Goal: Transaction & Acquisition: Purchase product/service

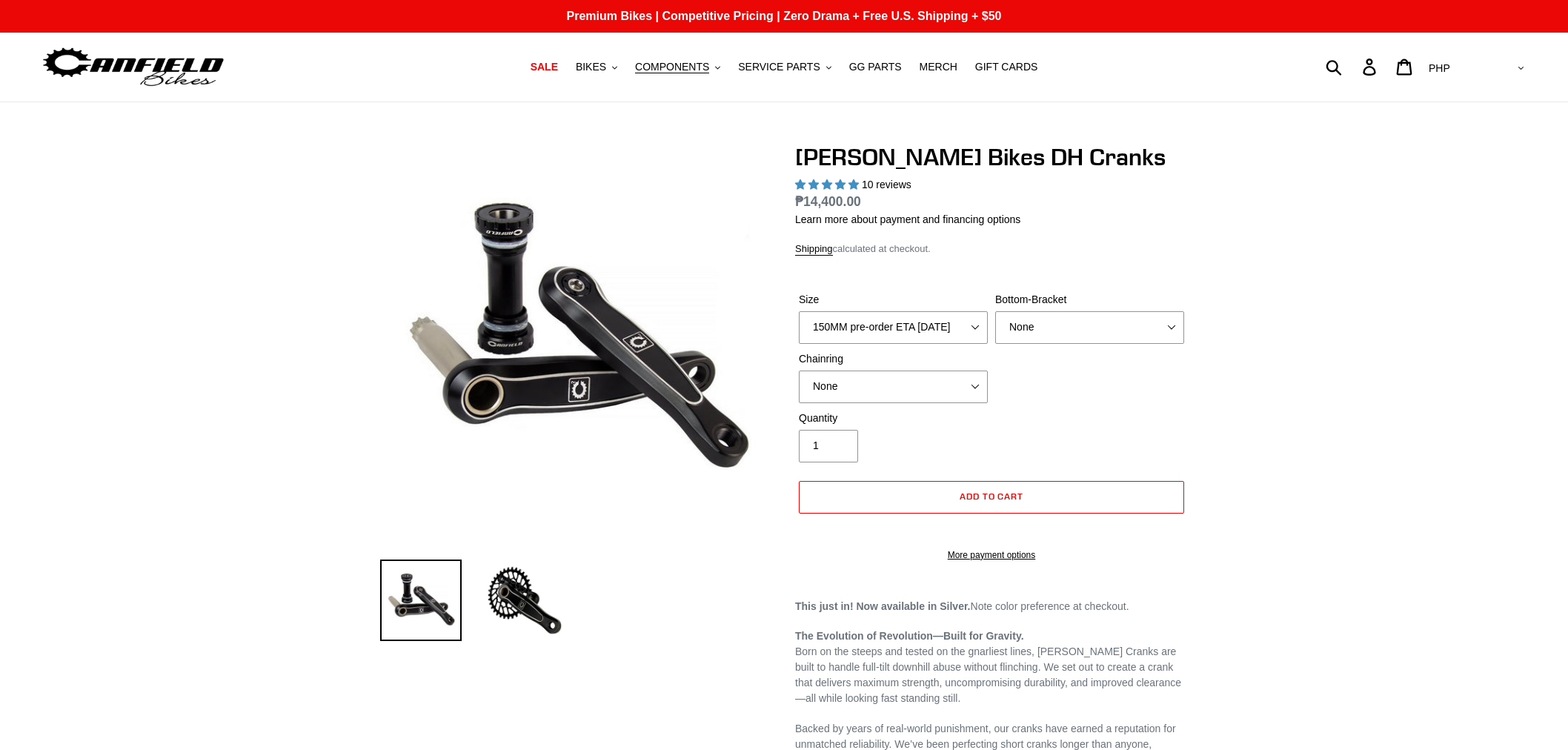
select select "highest-rating"
click at [116, 57] on img at bounding box center [134, 67] width 185 height 47
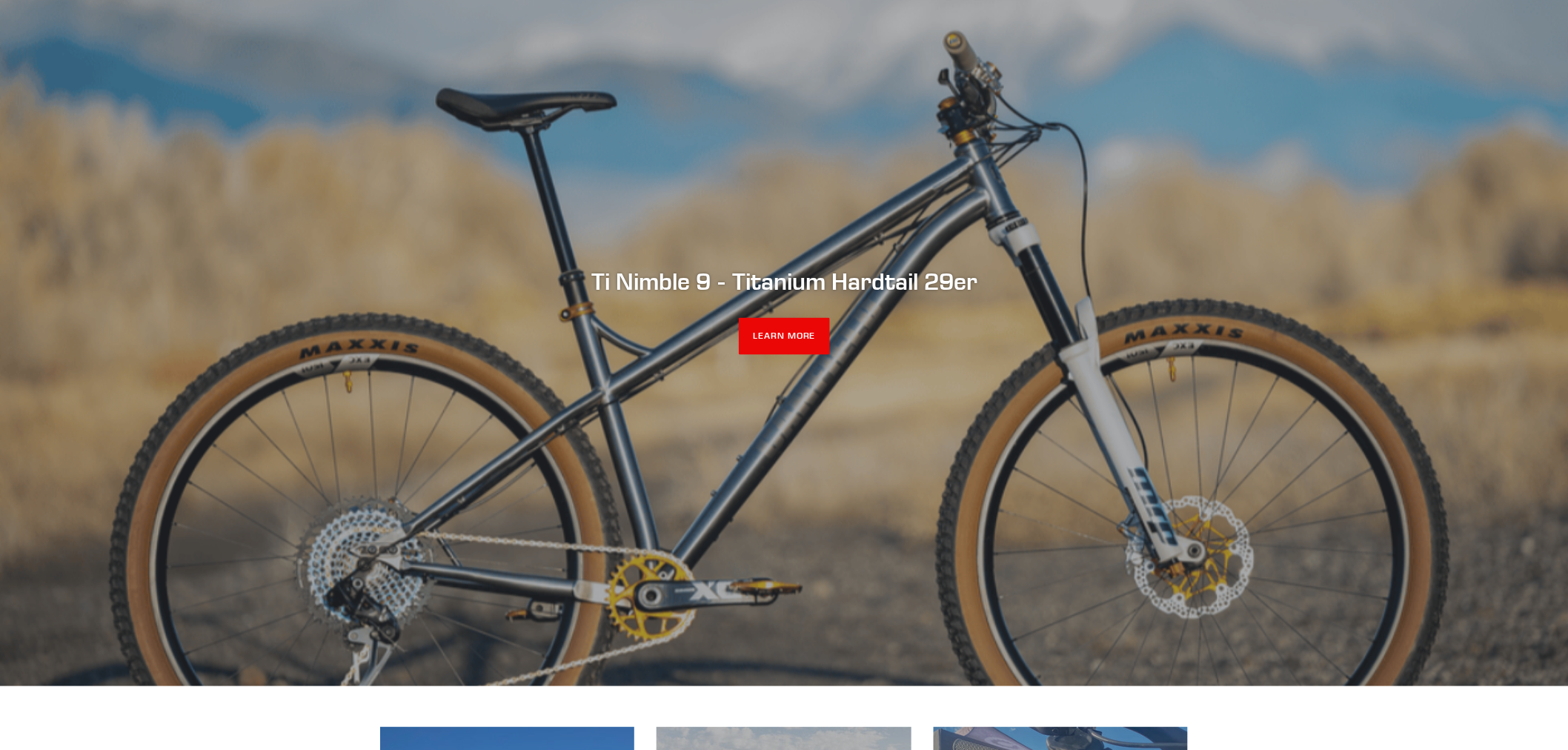
scroll to position [165, 0]
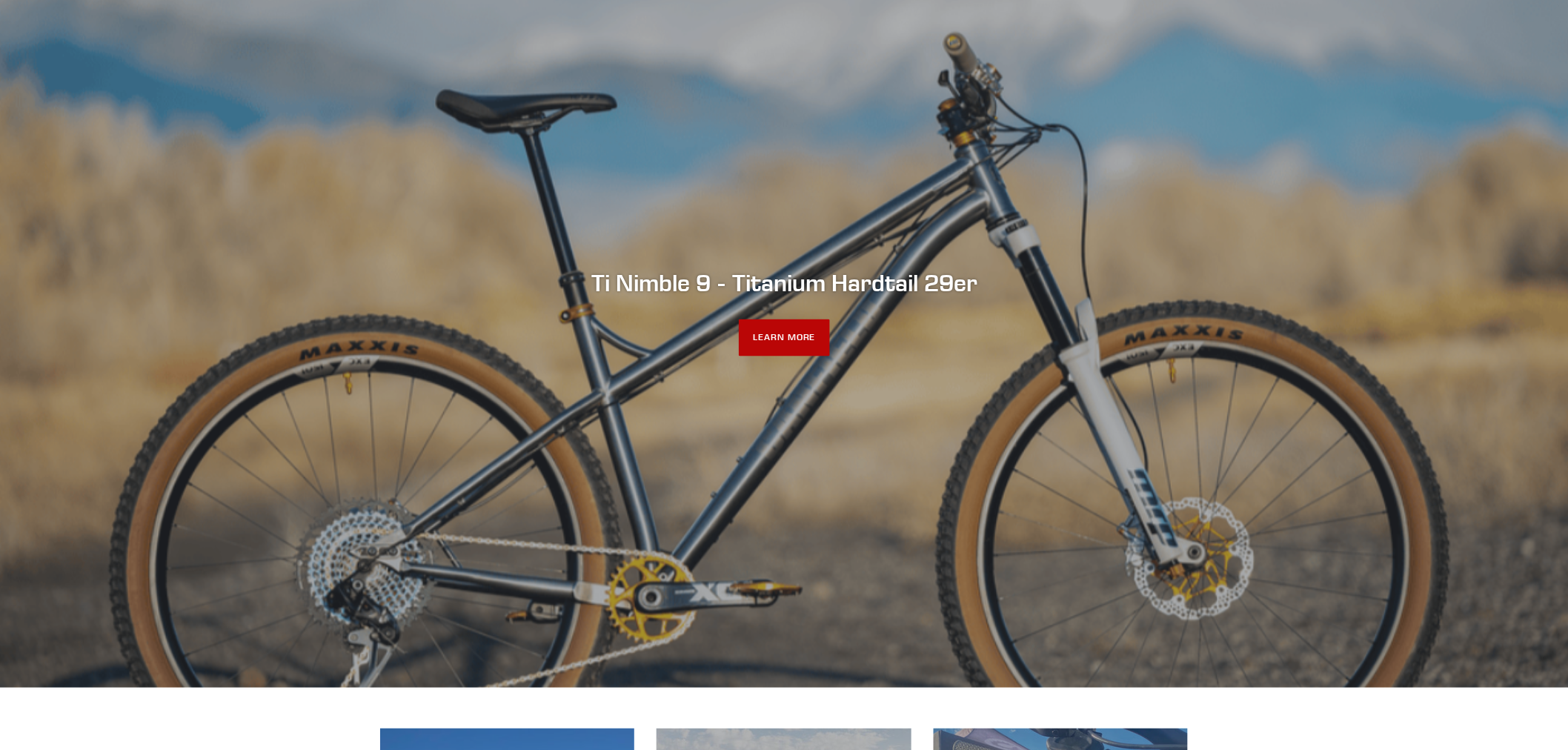
click at [756, 336] on link "LEARN MORE" at bounding box center [784, 339] width 91 height 37
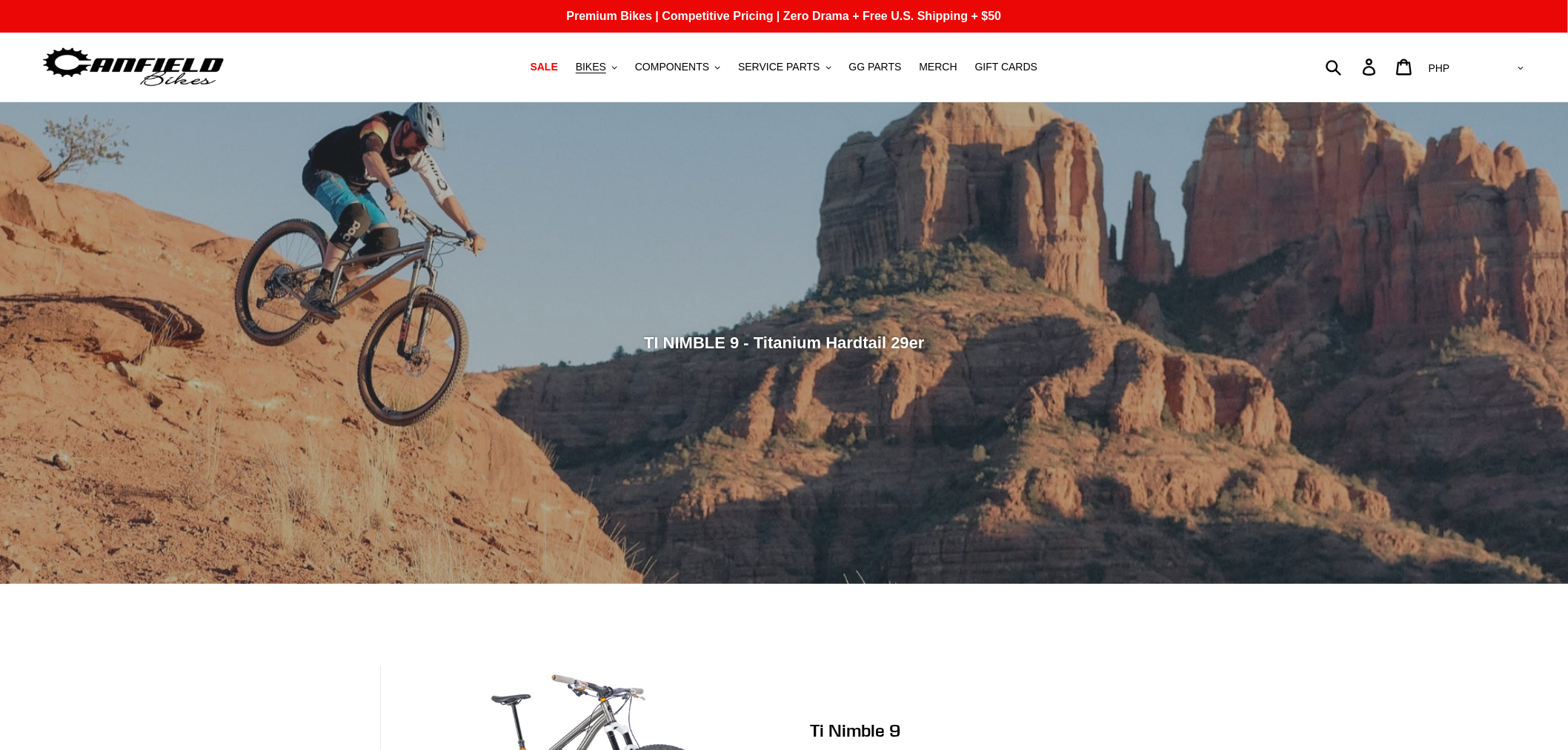
scroll to position [329, 0]
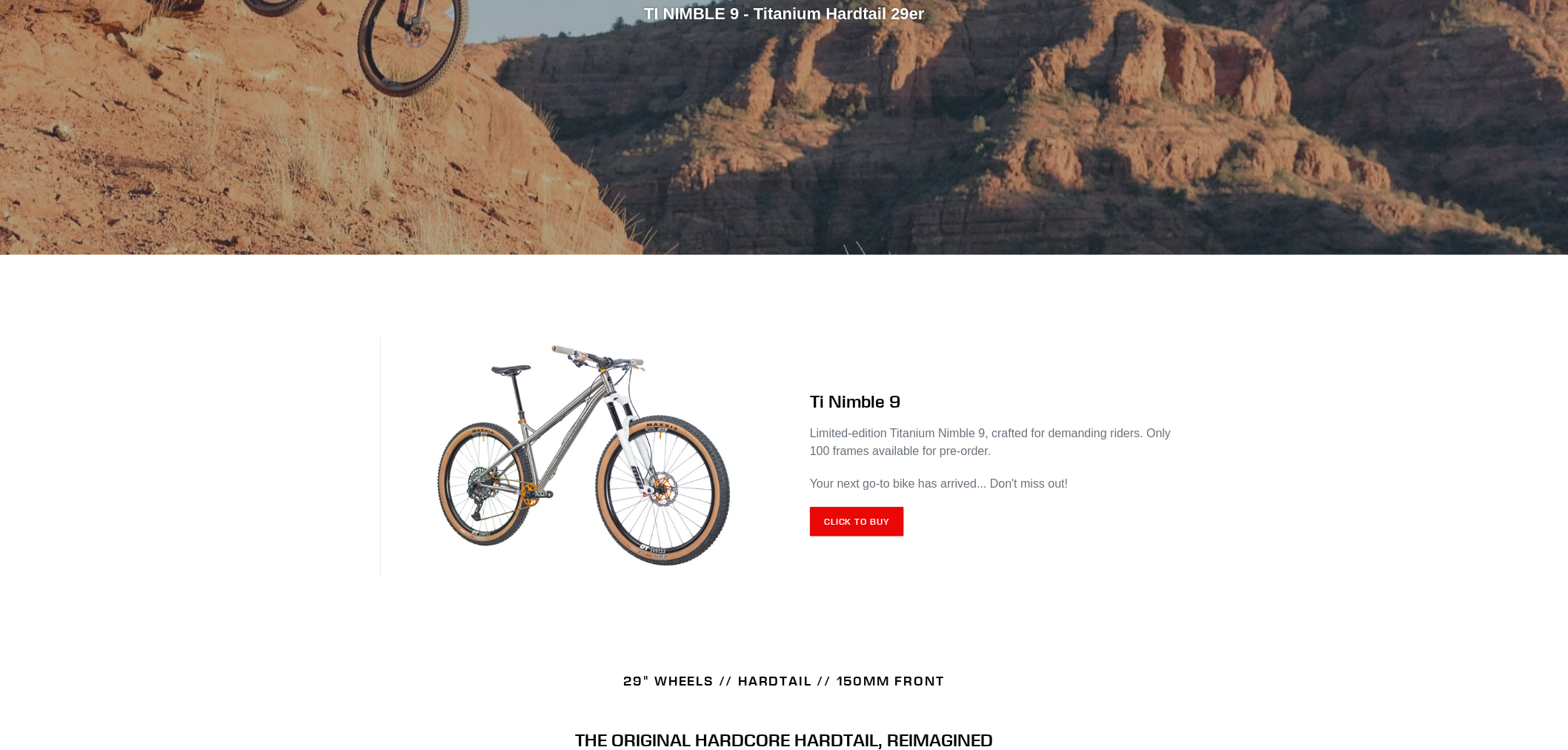
click at [586, 455] on img at bounding box center [583, 457] width 404 height 241
click at [899, 517] on link "Click to Buy" at bounding box center [856, 522] width 94 height 30
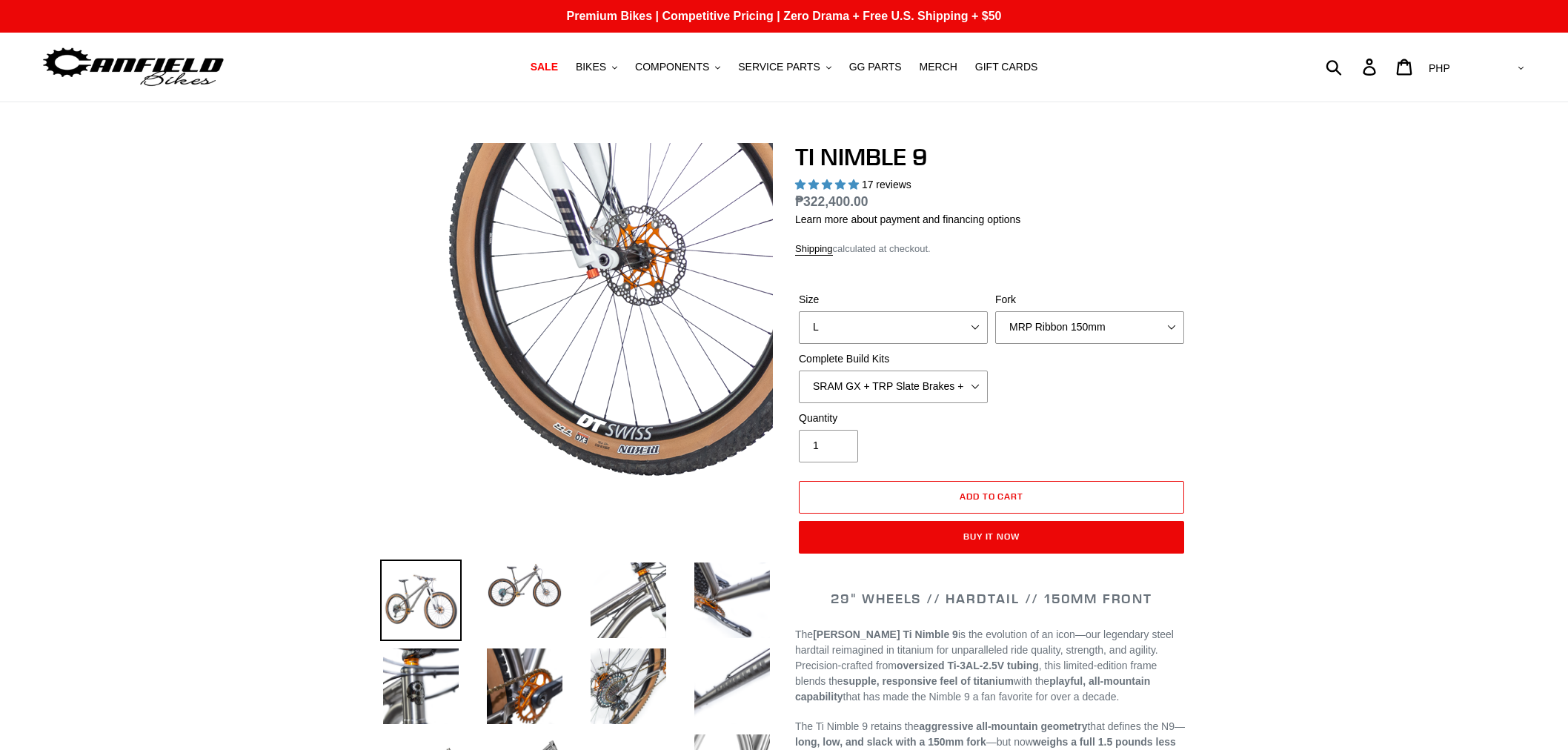
select select "highest-rating"
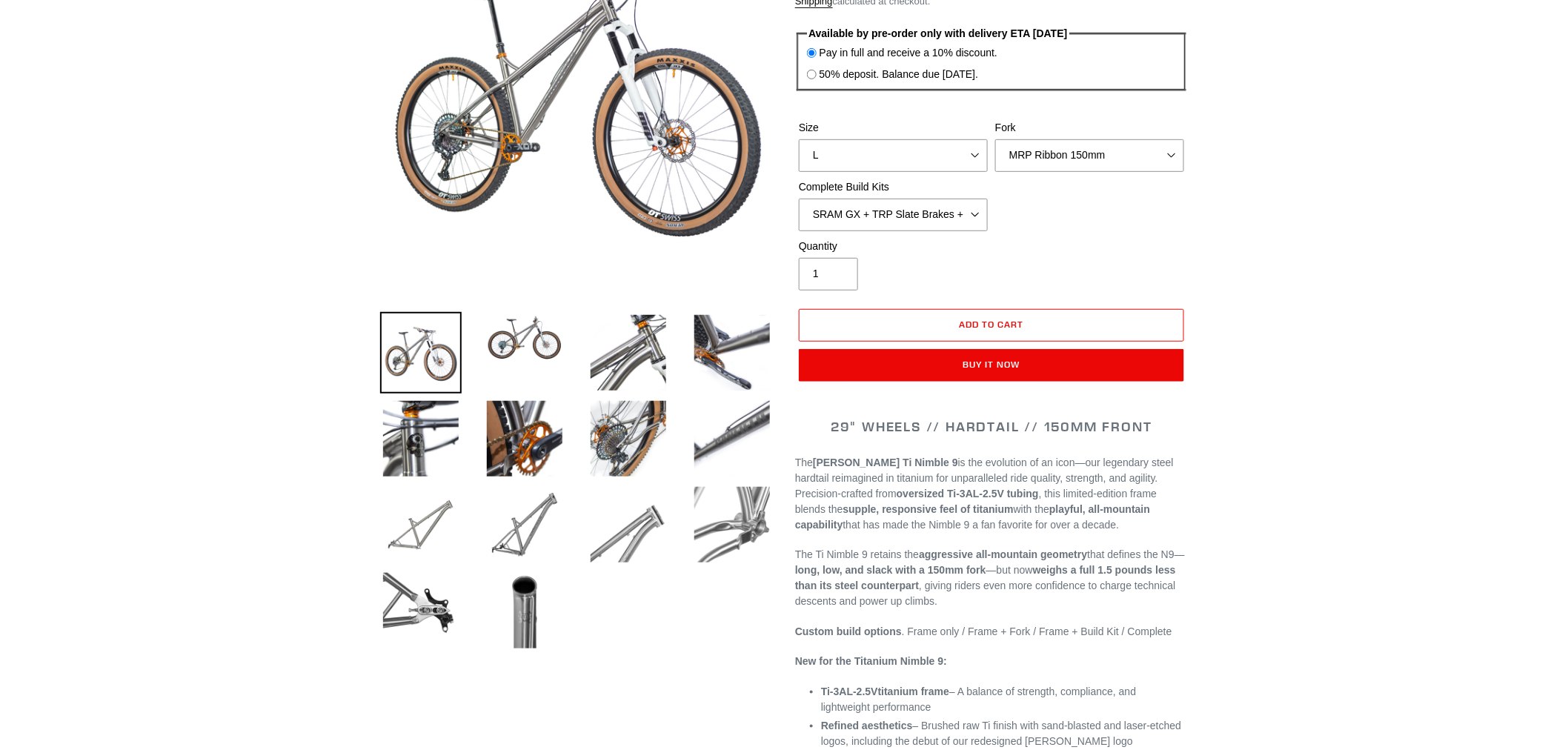
scroll to position [247, 0]
click at [638, 449] on img at bounding box center [628, 439] width 81 height 81
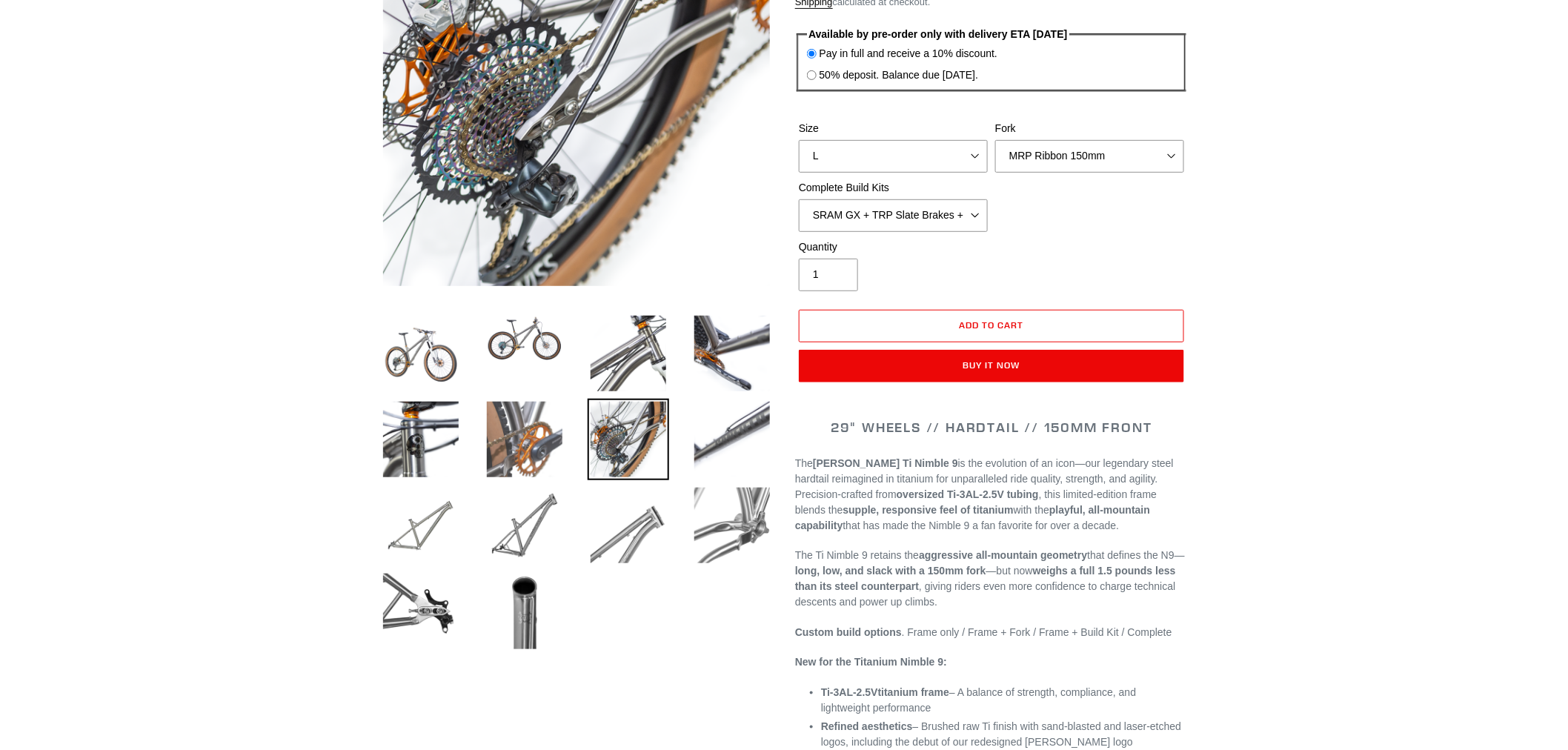
scroll to position [165, 0]
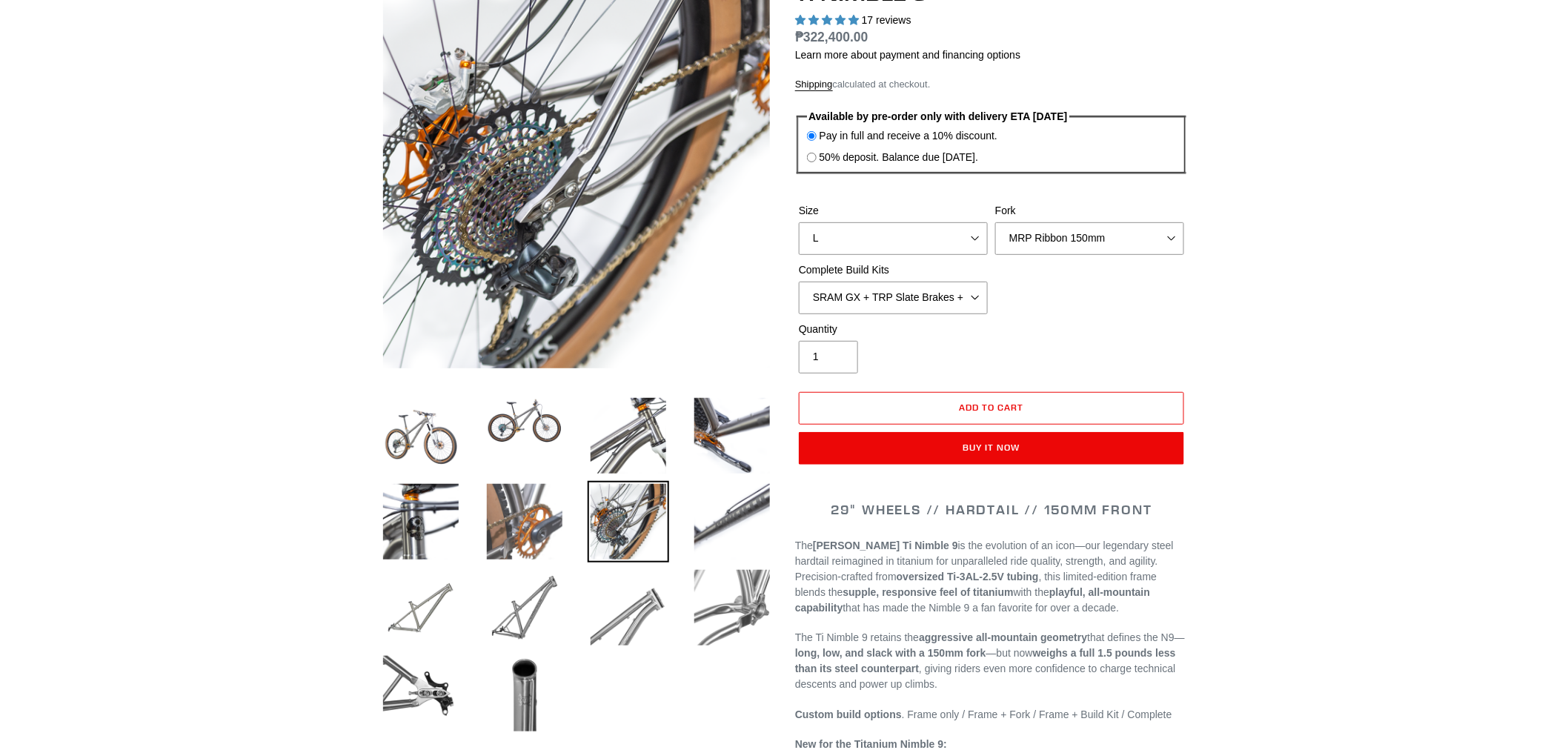
click at [513, 486] on img at bounding box center [525, 521] width 81 height 81
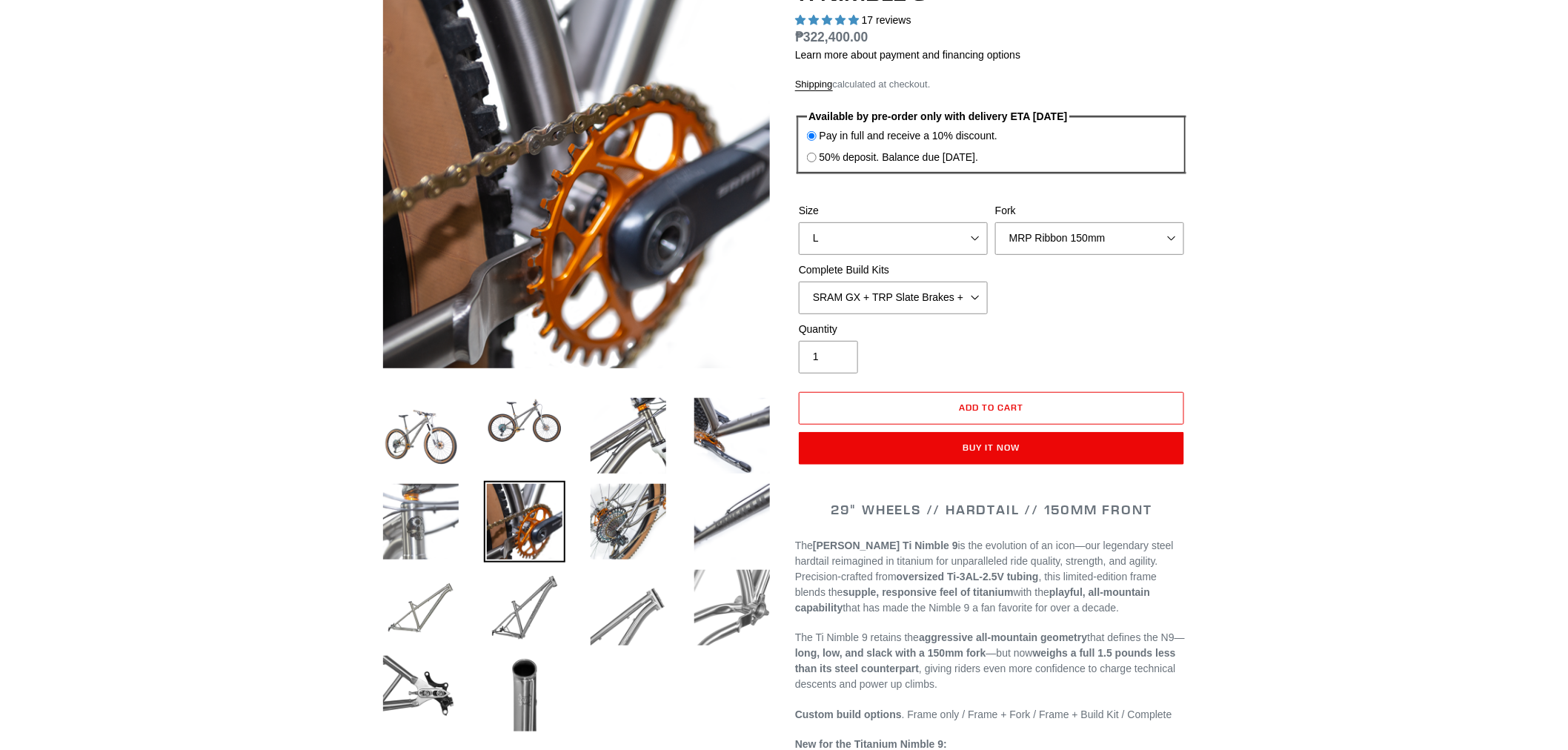
click at [420, 512] on img at bounding box center [421, 521] width 81 height 81
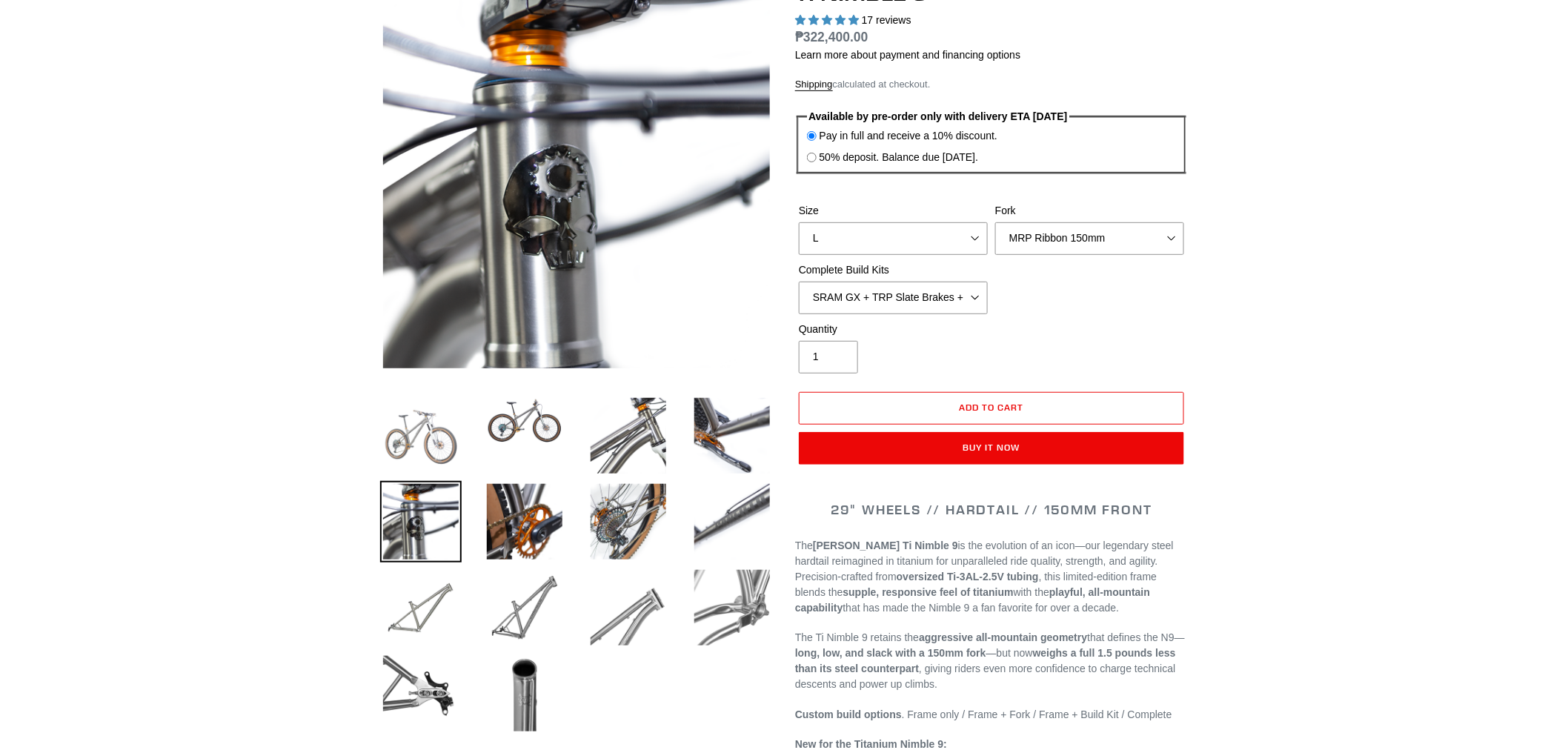
click at [448, 435] on img at bounding box center [421, 435] width 81 height 81
